Goal: Navigation & Orientation: Find specific page/section

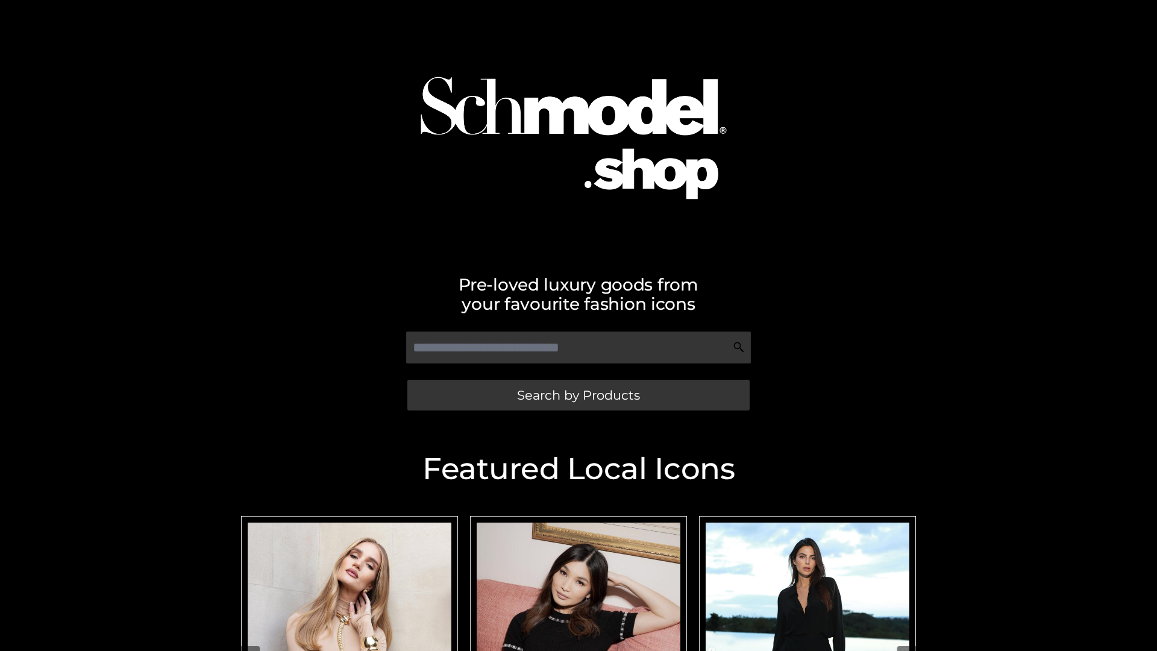
click at [578, 395] on span "Search by Products" at bounding box center [578, 395] width 123 height 13
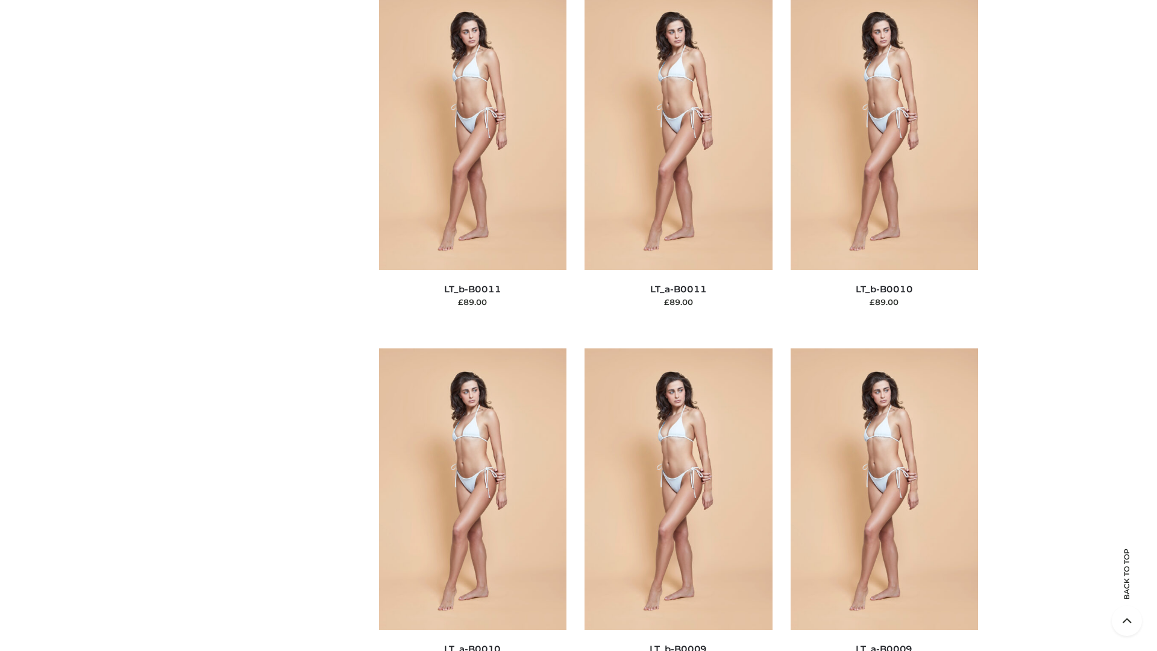
scroll to position [5410, 0]
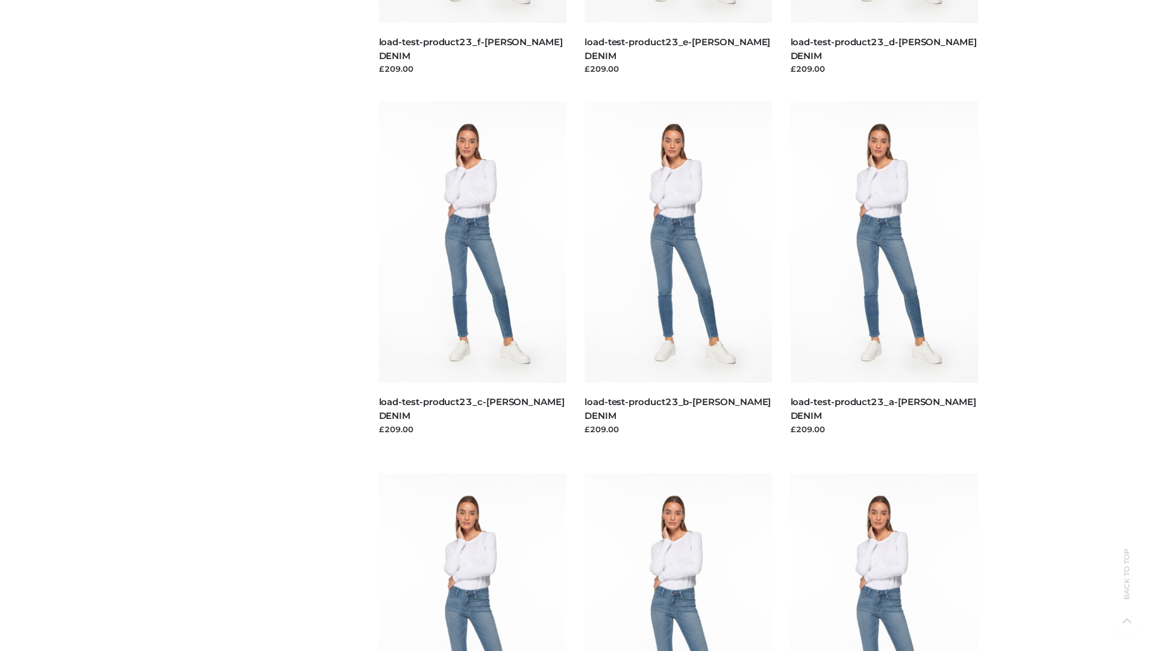
scroll to position [1057, 0]
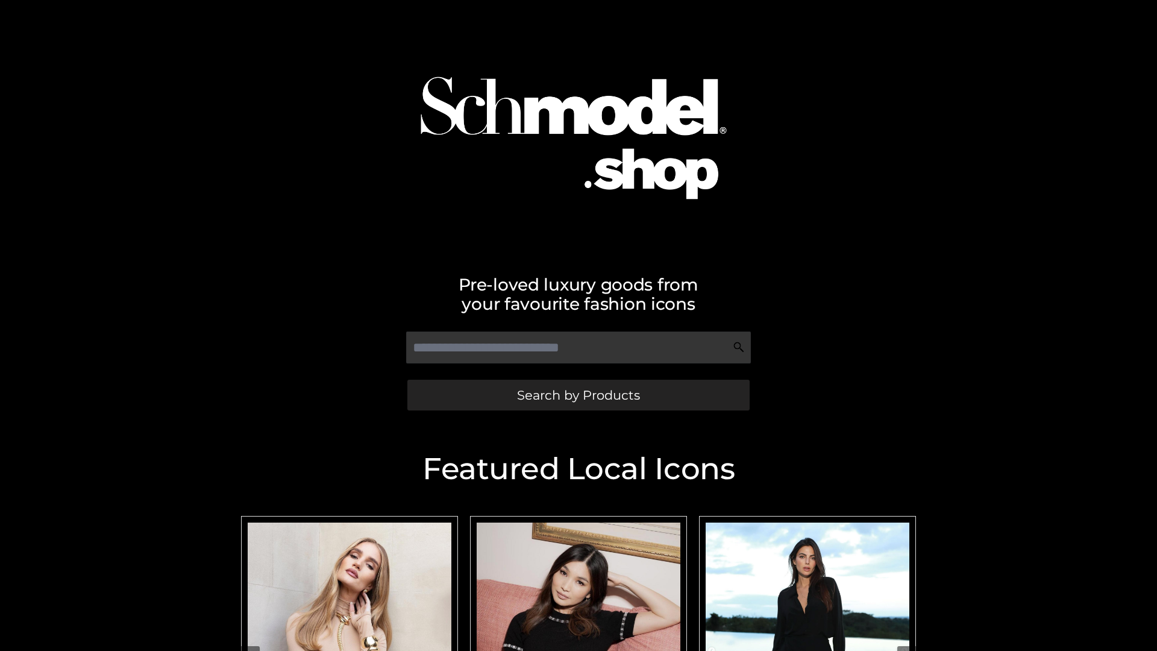
click at [578, 395] on span "Search by Products" at bounding box center [578, 395] width 123 height 13
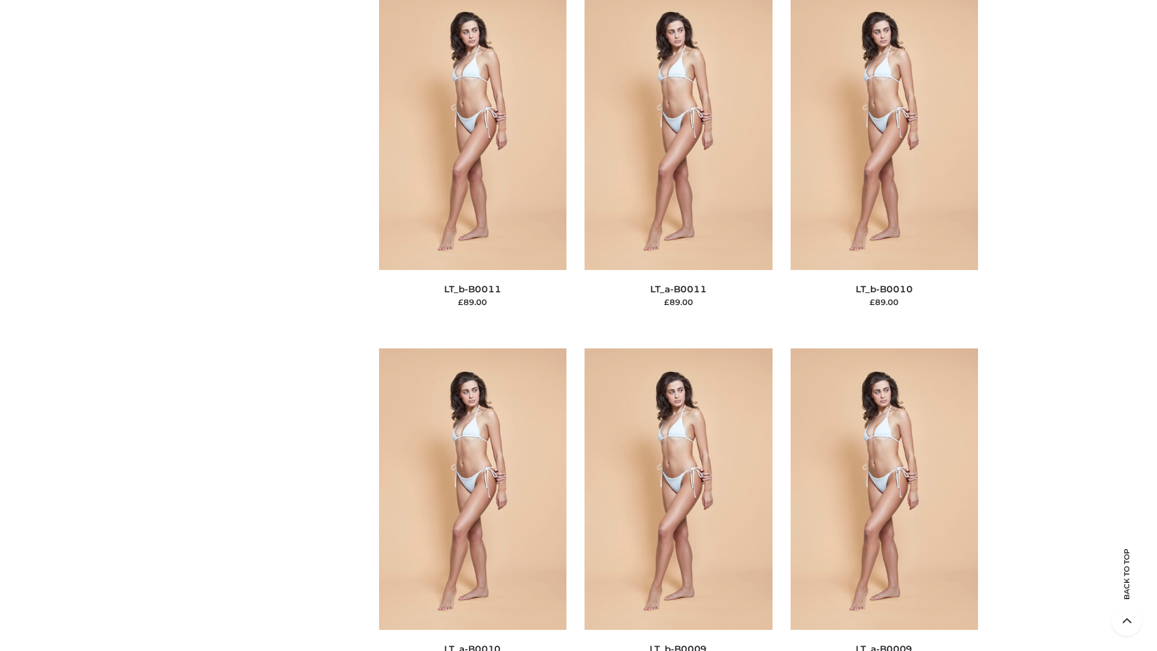
scroll to position [5410, 0]
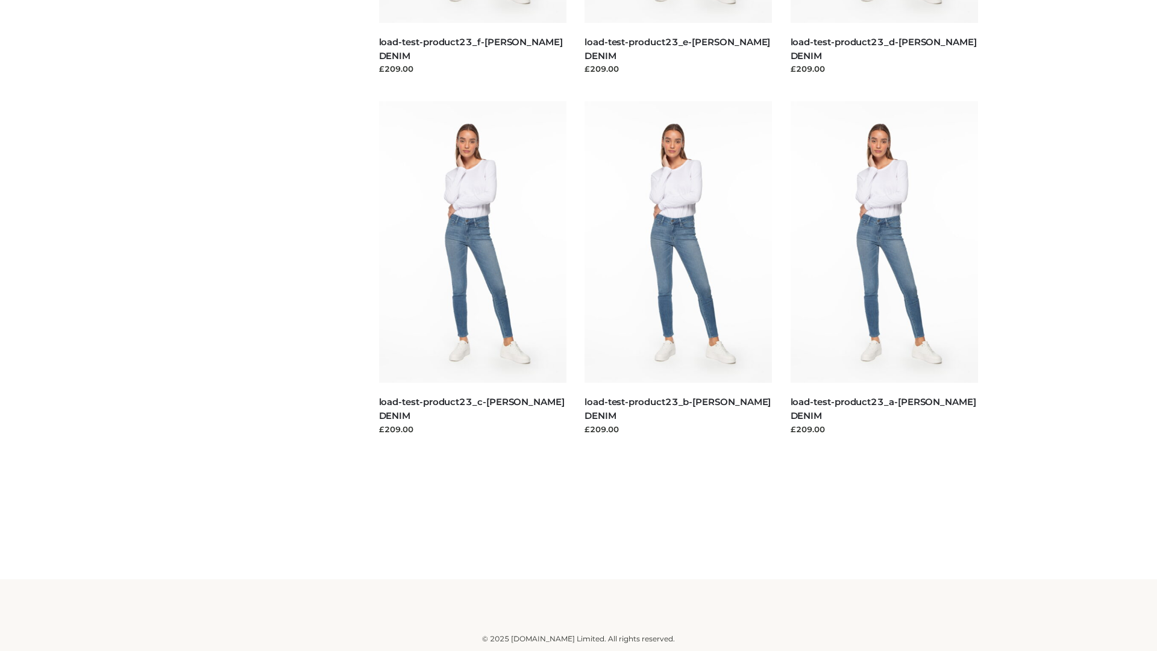
scroll to position [1057, 0]
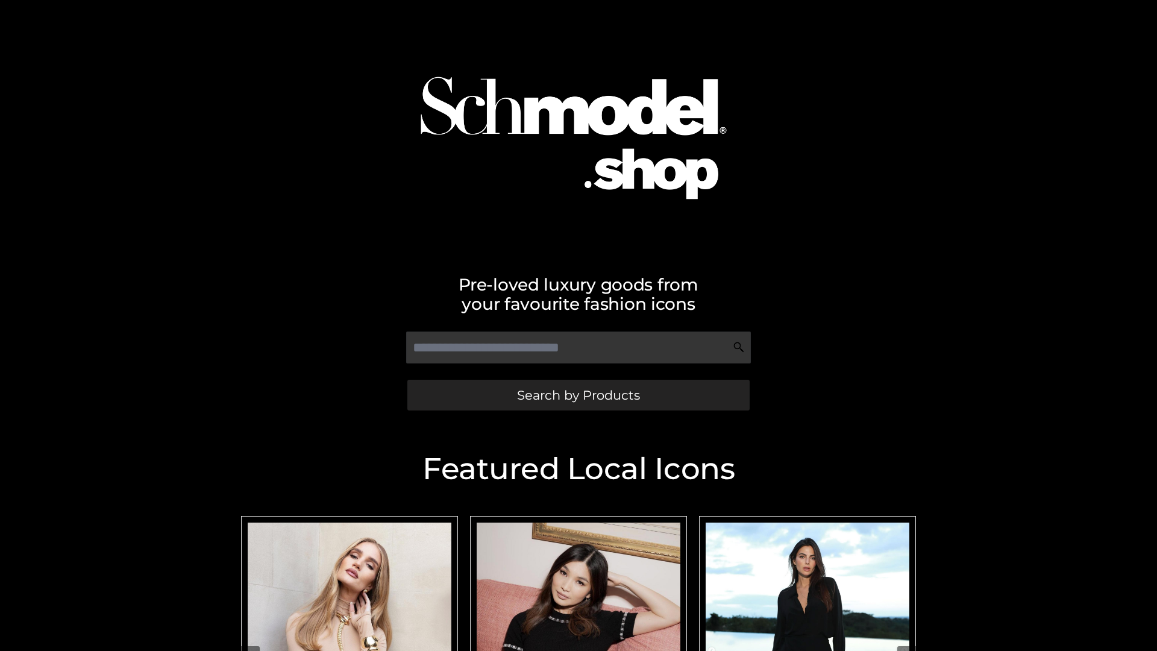
click at [578, 395] on span "Search by Products" at bounding box center [578, 395] width 123 height 13
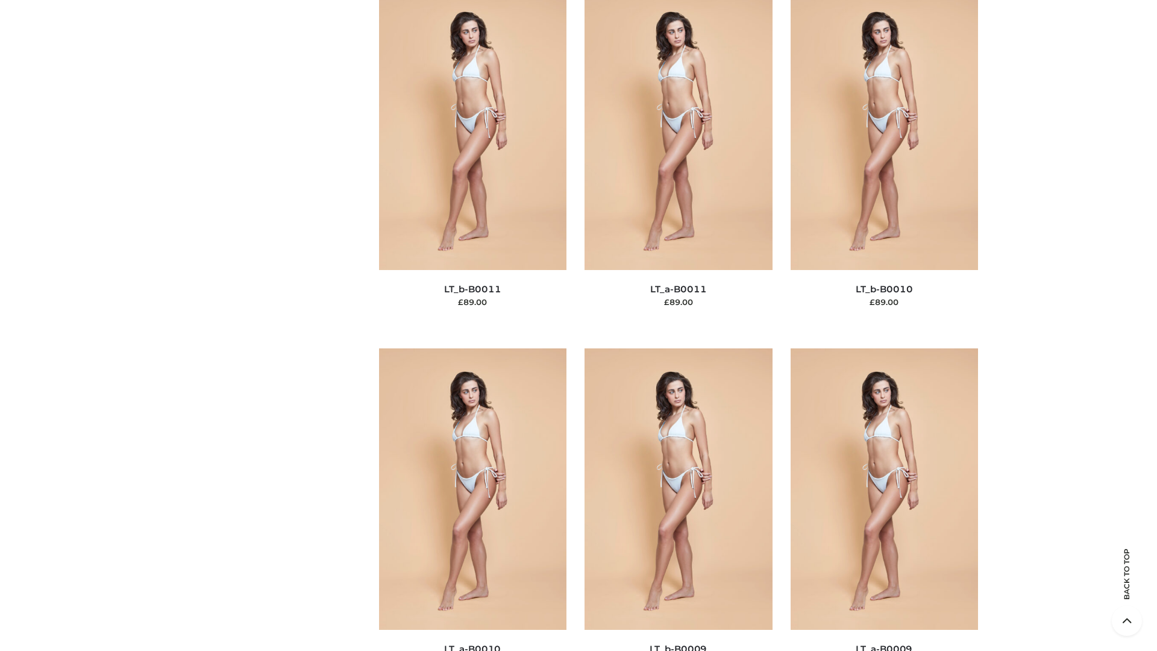
scroll to position [5410, 0]
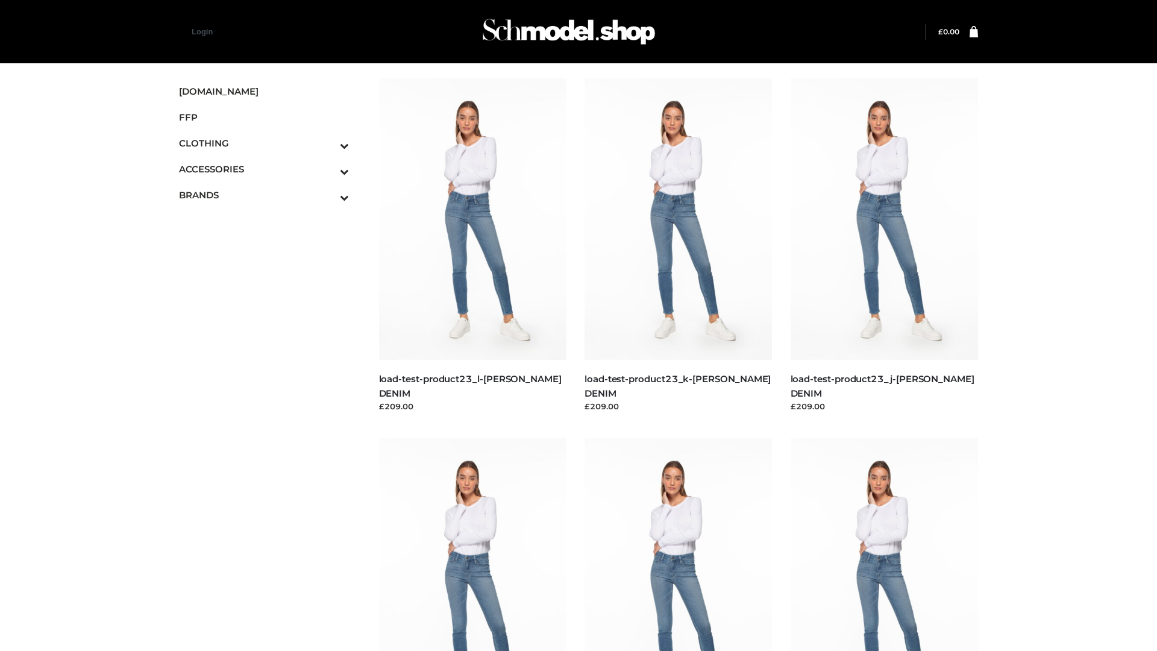
scroll to position [1057, 0]
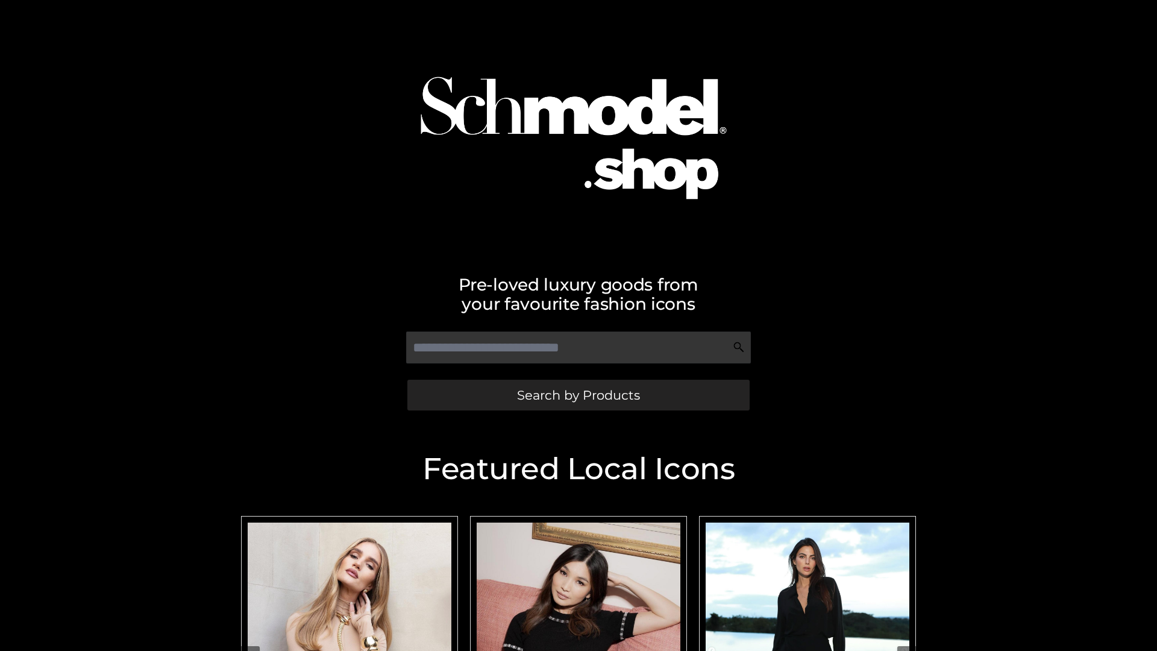
click at [578, 395] on span "Search by Products" at bounding box center [578, 395] width 123 height 13
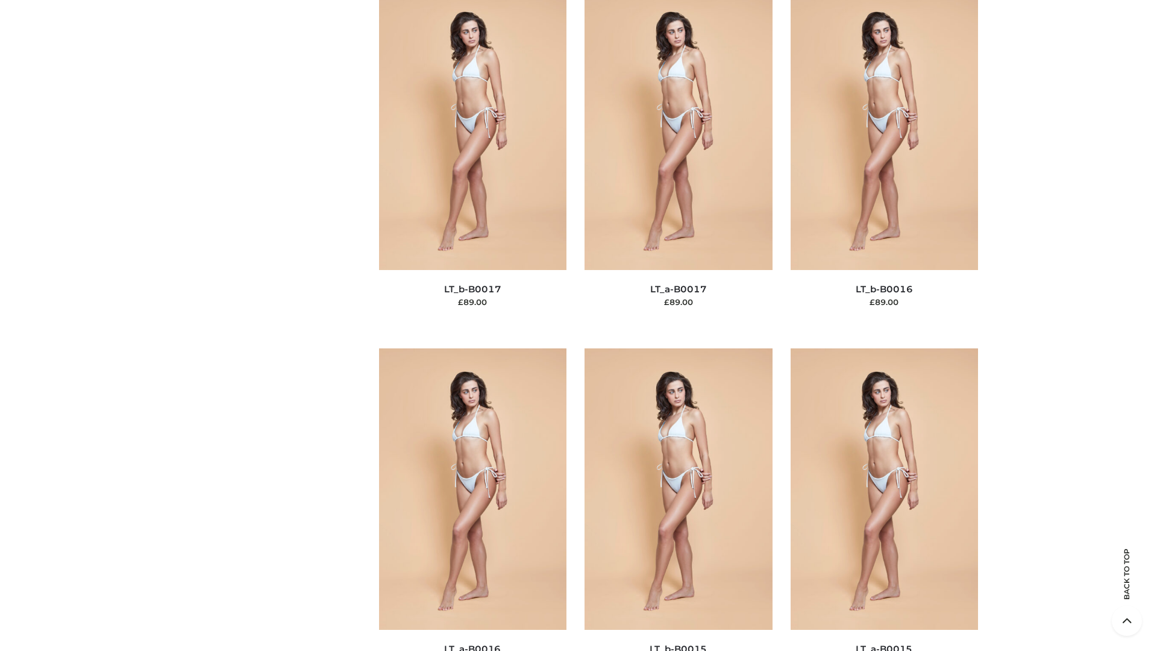
scroll to position [3959, 0]
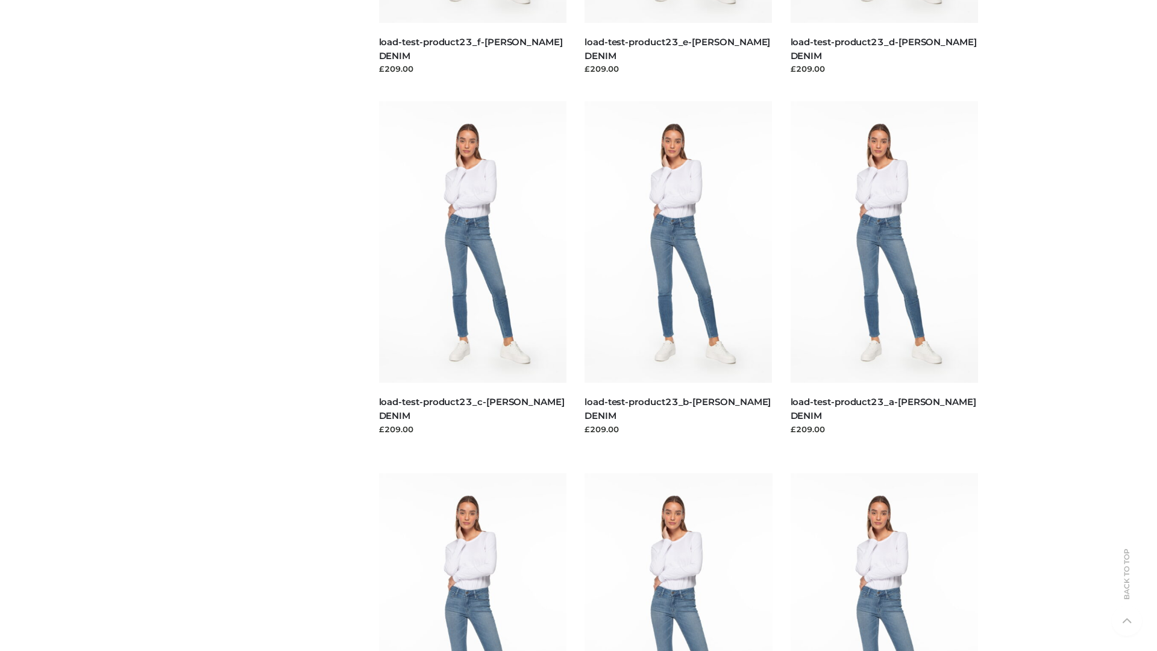
scroll to position [1057, 0]
